Goal: Navigation & Orientation: Find specific page/section

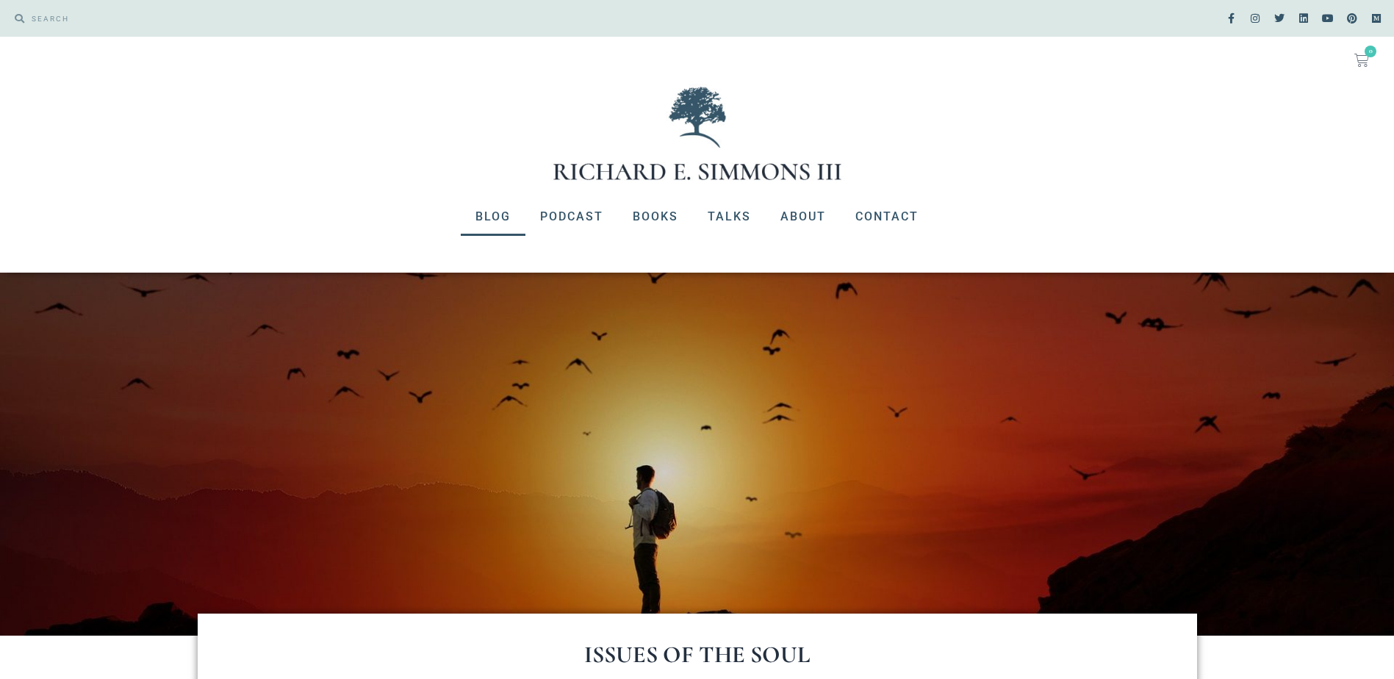
click at [501, 215] on link "Blog" at bounding box center [493, 217] width 65 height 38
